Goal: Information Seeking & Learning: Learn about a topic

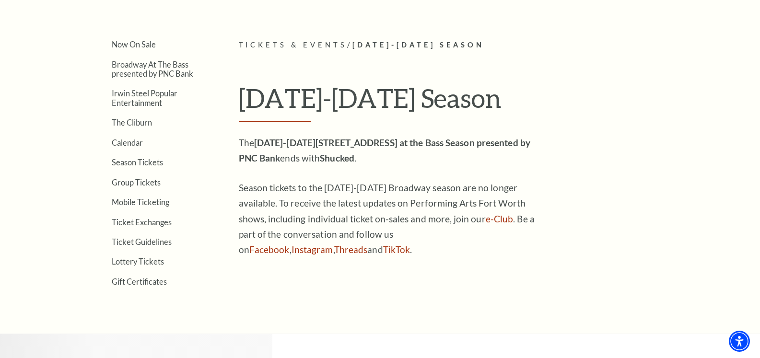
scroll to position [212, 0]
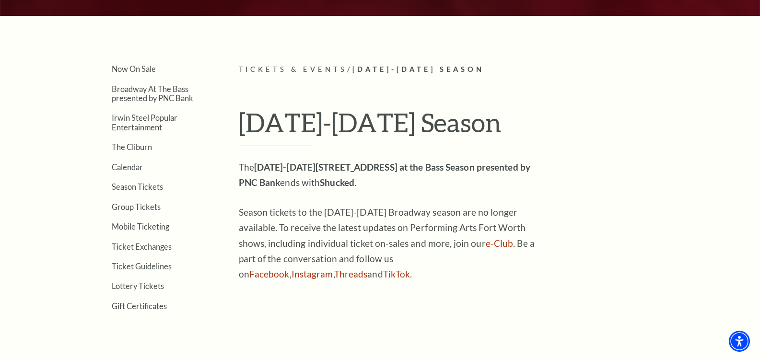
drag, startPoint x: 763, startPoint y: 27, endPoint x: 763, endPoint y: 72, distance: 45.6
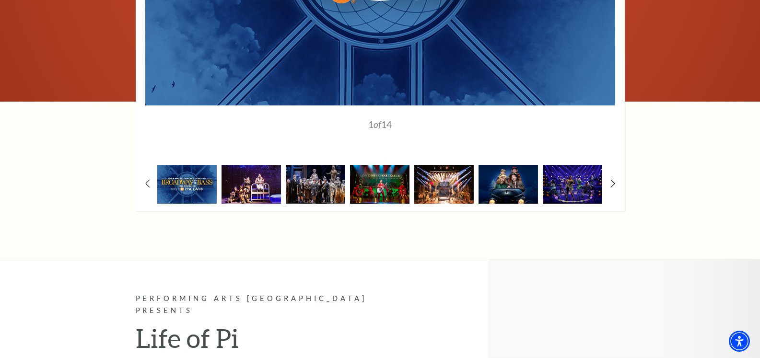
scroll to position [936, 0]
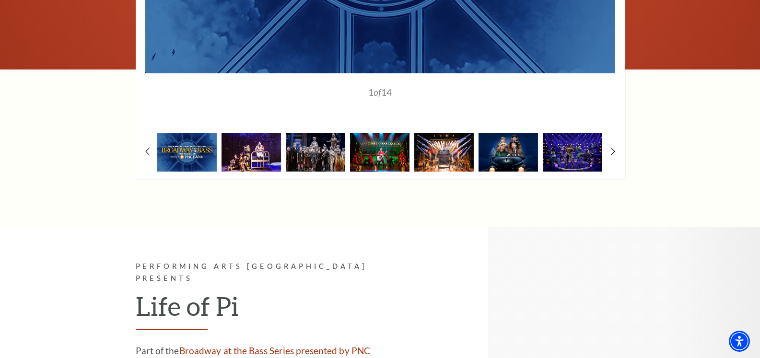
drag, startPoint x: 762, startPoint y: 17, endPoint x: 766, endPoint y: 59, distance: 42.8
click at [250, 144] on img at bounding box center [251, 152] width 59 height 39
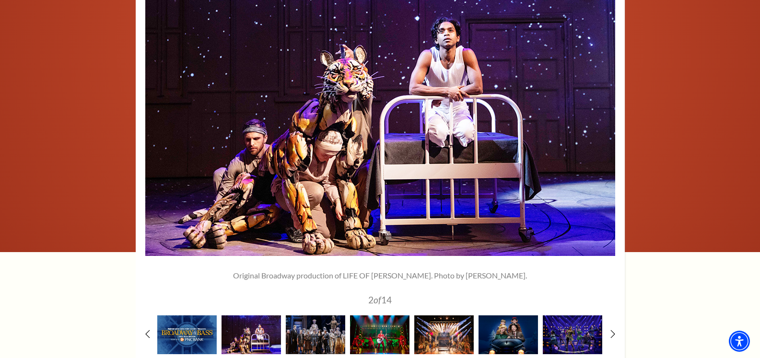
scroll to position [882, 0]
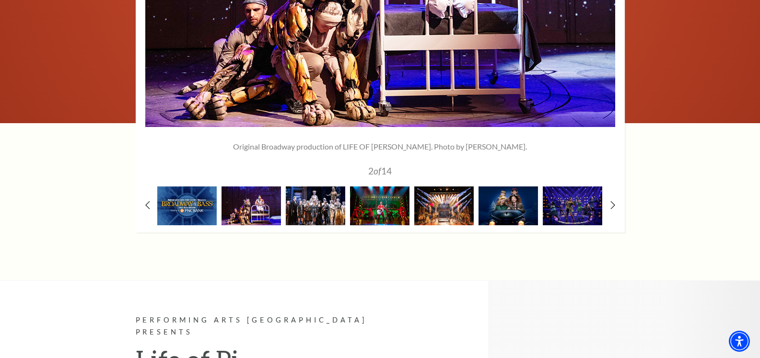
click at [332, 197] on img at bounding box center [315, 206] width 59 height 39
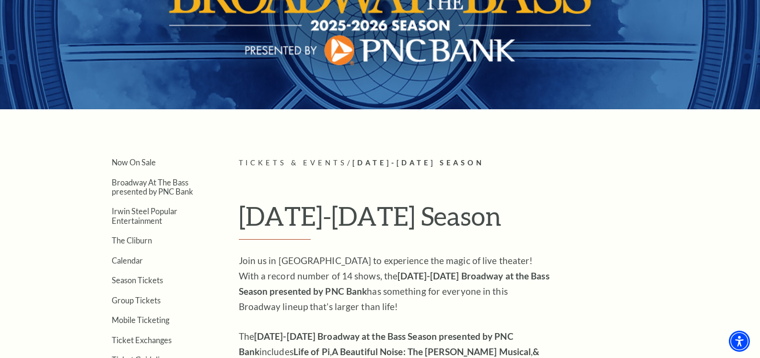
scroll to position [0, 0]
